Goal: Transaction & Acquisition: Purchase product/service

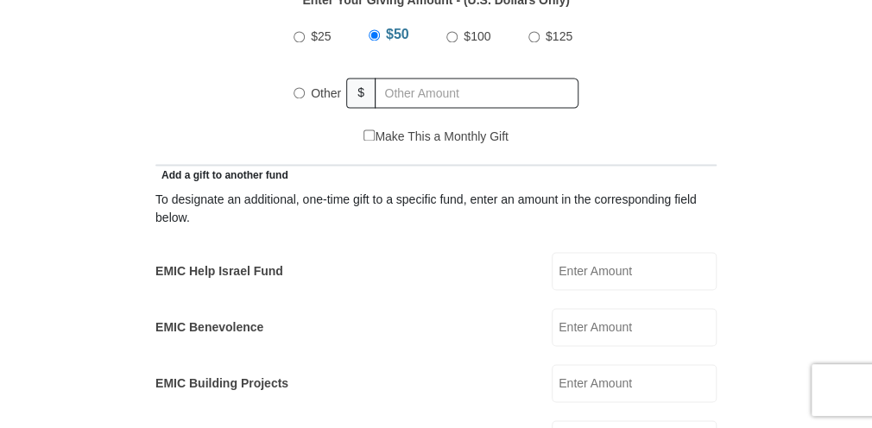
click at [290, 92] on div "$25 $50 $100 $125 Other $" at bounding box center [436, 72] width 302 height 112
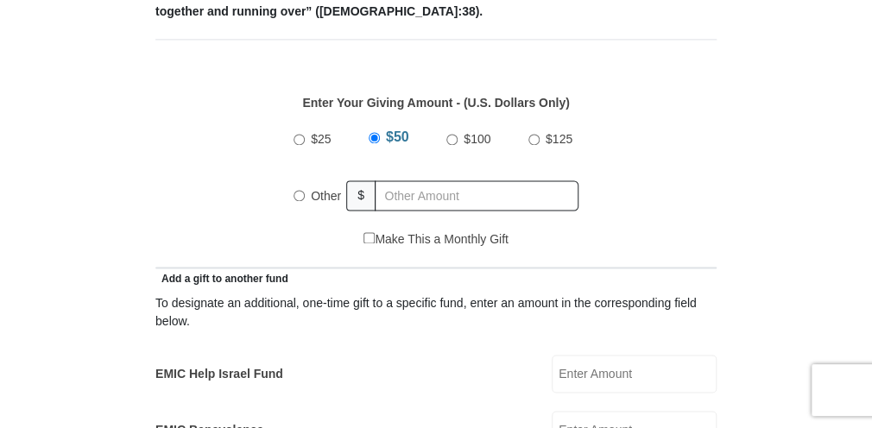
scroll to position [905, 0]
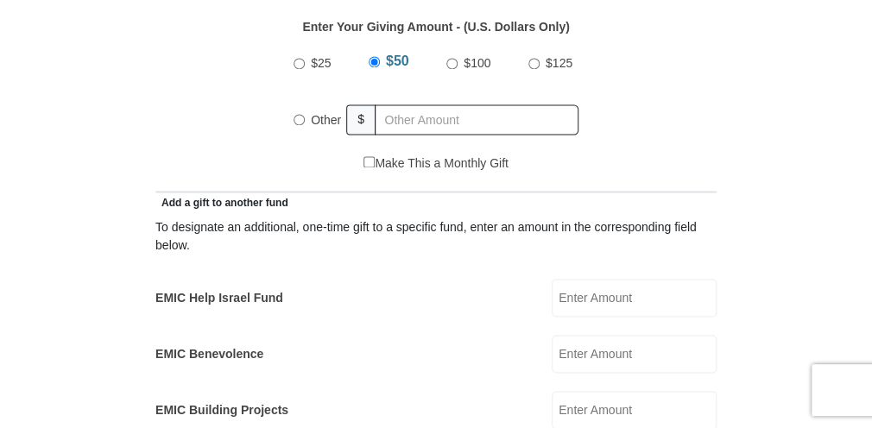
click at [299, 114] on input "Other" at bounding box center [299, 119] width 11 height 11
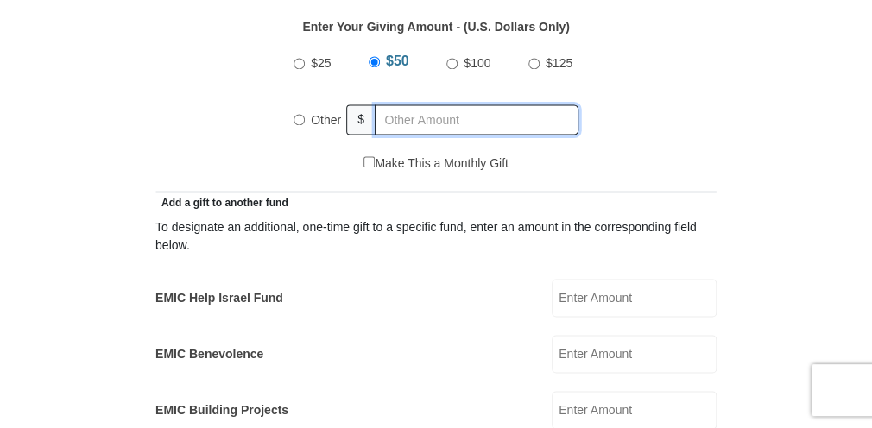
radio input "true"
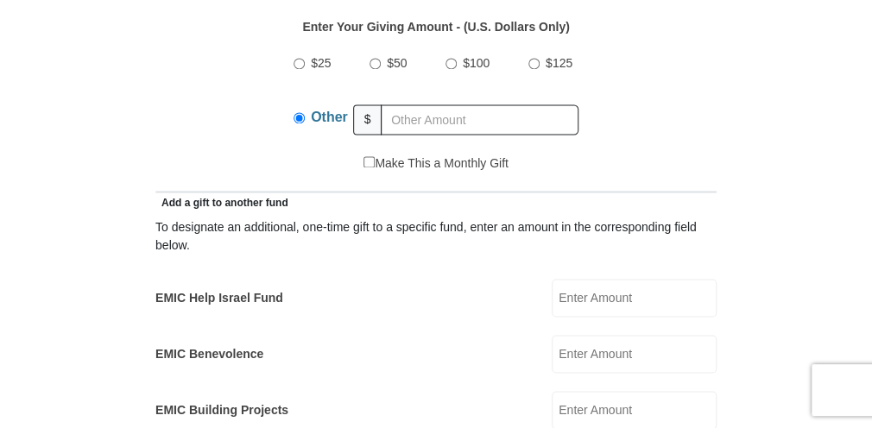
click at [610, 279] on input "EMIC Help Israel Fund" at bounding box center [634, 298] width 165 height 38
type input "5"
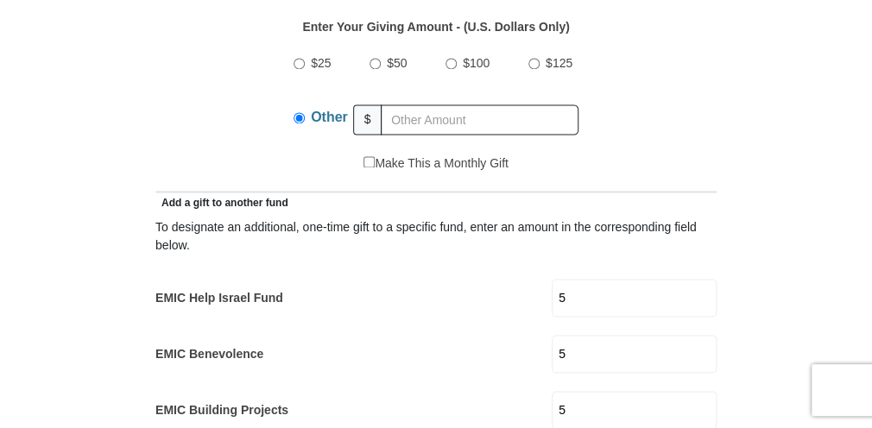
type input "10"
type input "Ann"
type input "Lambert"
type input "ann.lambert@live.ca"
select select "CA"
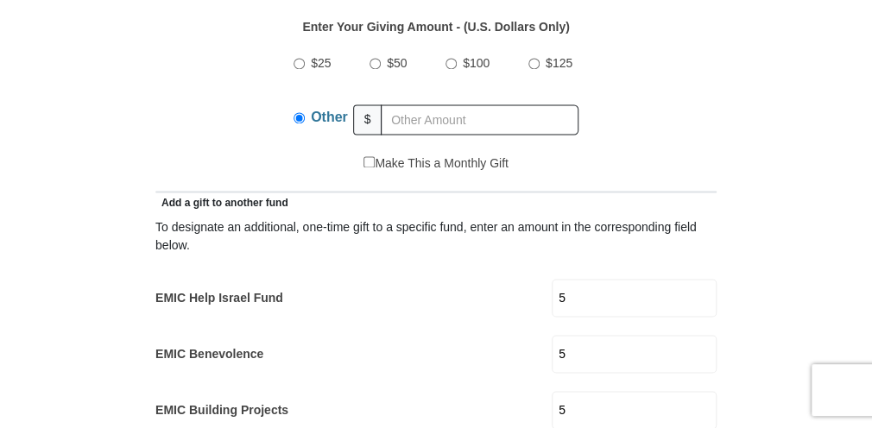
type input "631 Old Broad Cove Road"
type input "Portugal Cove-St Philips"
type input "A1M 2A4"
type input "7098952183"
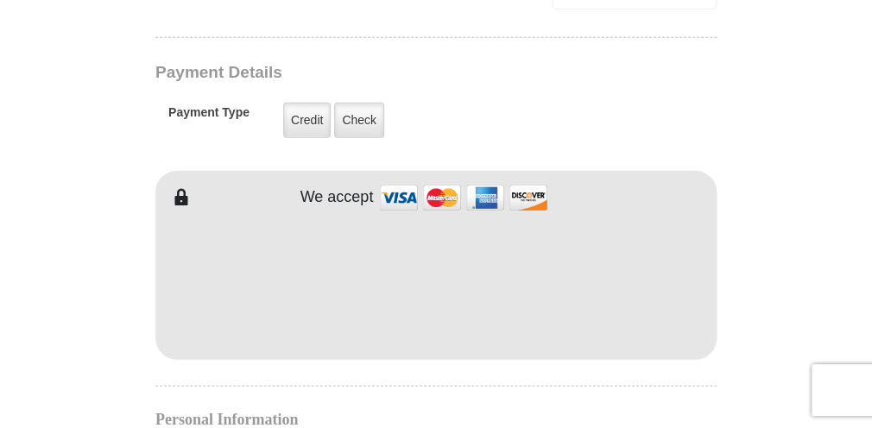
scroll to position [1457, 0]
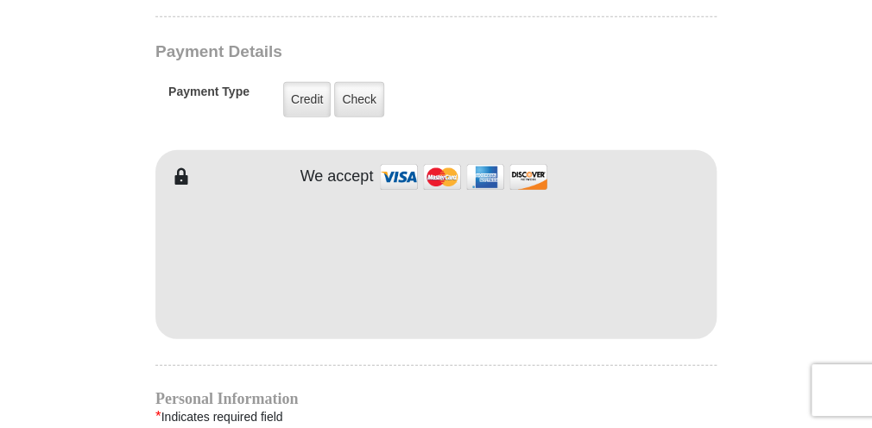
click at [630, 312] on div "EMIC Tithes and Offerings The Bible teaches us the foundation for giving: the t…" at bounding box center [435, 212] width 561 height 2251
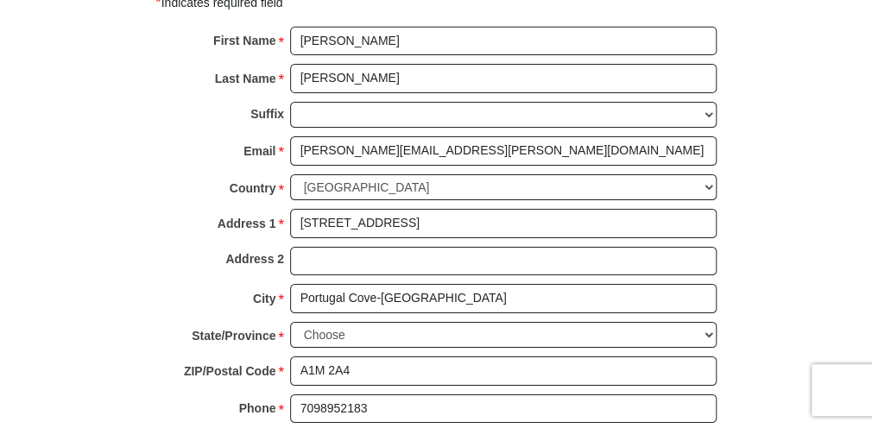
scroll to position [1872, 0]
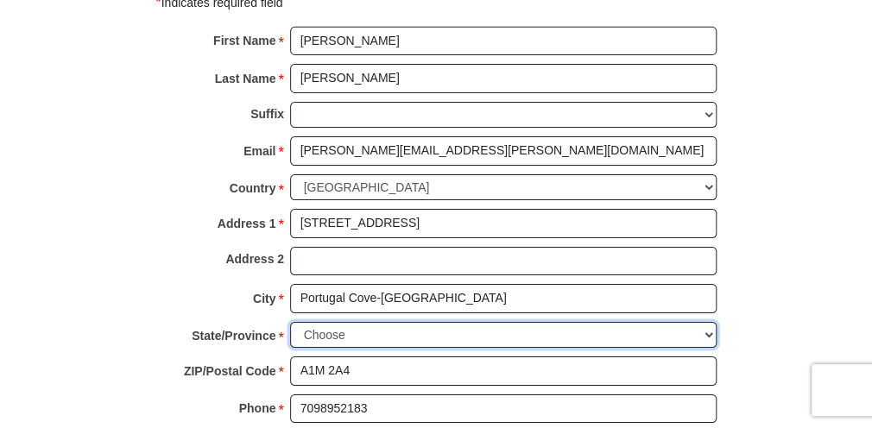
click at [349, 322] on select "Choose Alberta British Columbia Manitoba New Brunswick Newfoundland Northwest T…" at bounding box center [503, 335] width 426 height 27
select select "NL"
click at [290, 322] on select "Choose Alberta British Columbia Manitoba New Brunswick Newfoundland Northwest T…" at bounding box center [503, 335] width 426 height 27
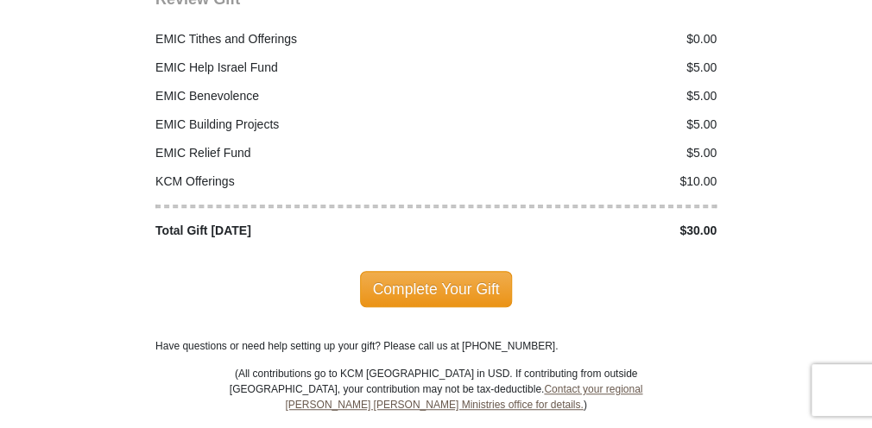
scroll to position [2355, 0]
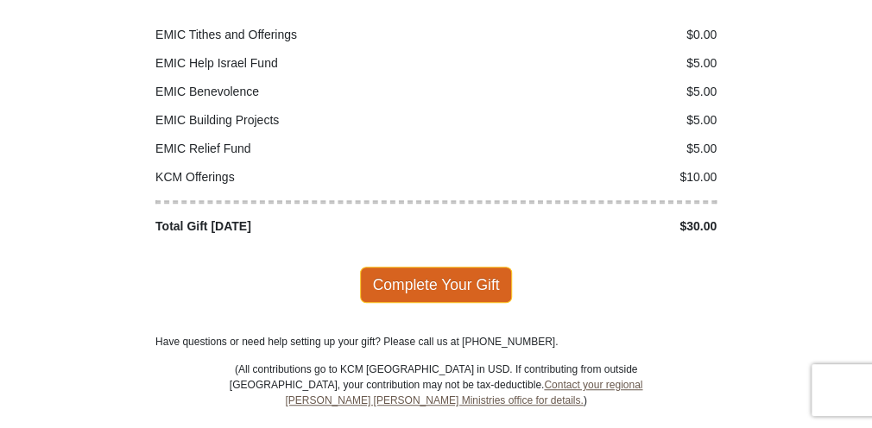
click at [407, 267] on span "Complete Your Gift" at bounding box center [436, 285] width 153 height 36
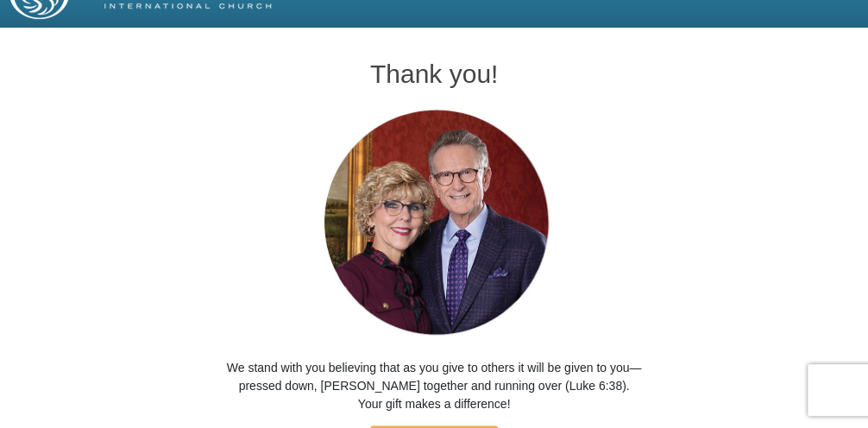
scroll to position [214, 0]
